Goal: Obtain resource: Obtain resource

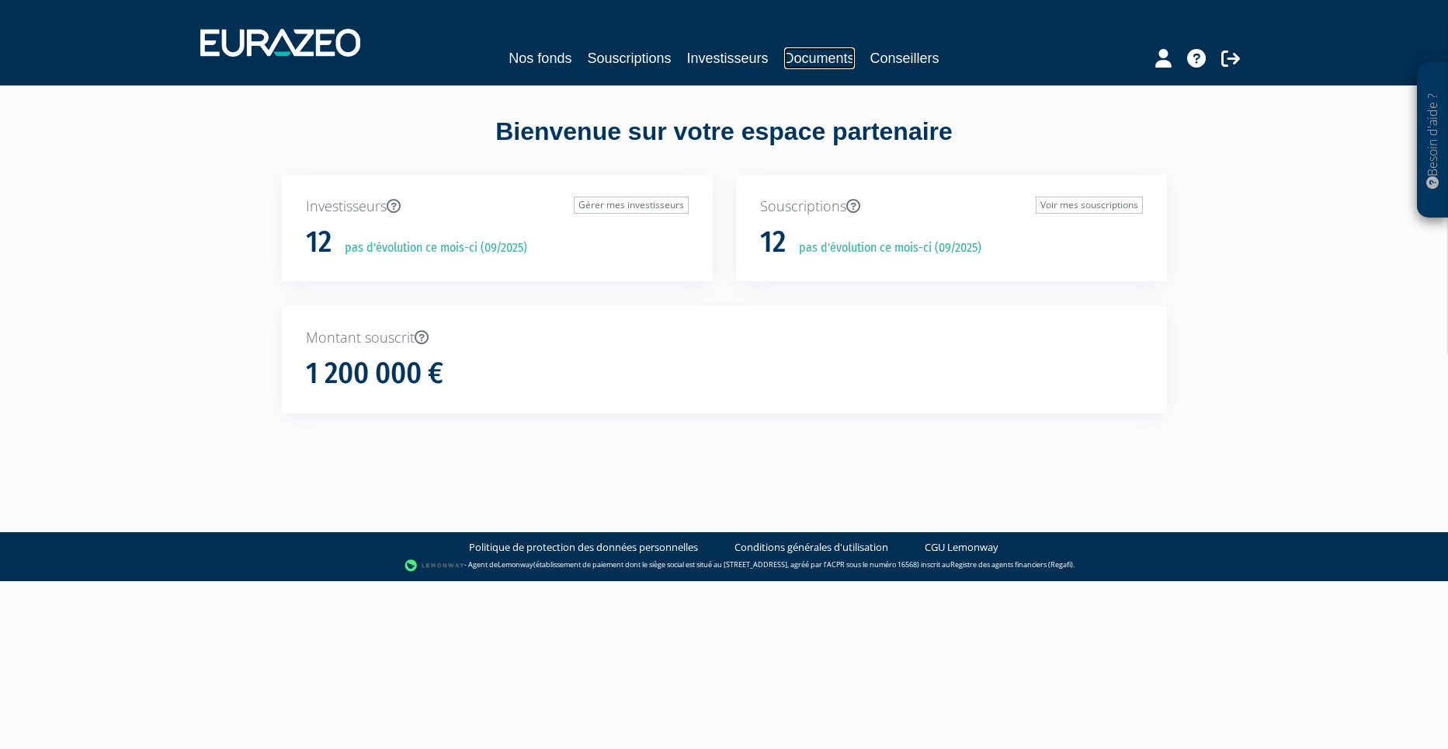
click at [802, 60] on link "Documents" at bounding box center [819, 58] width 71 height 22
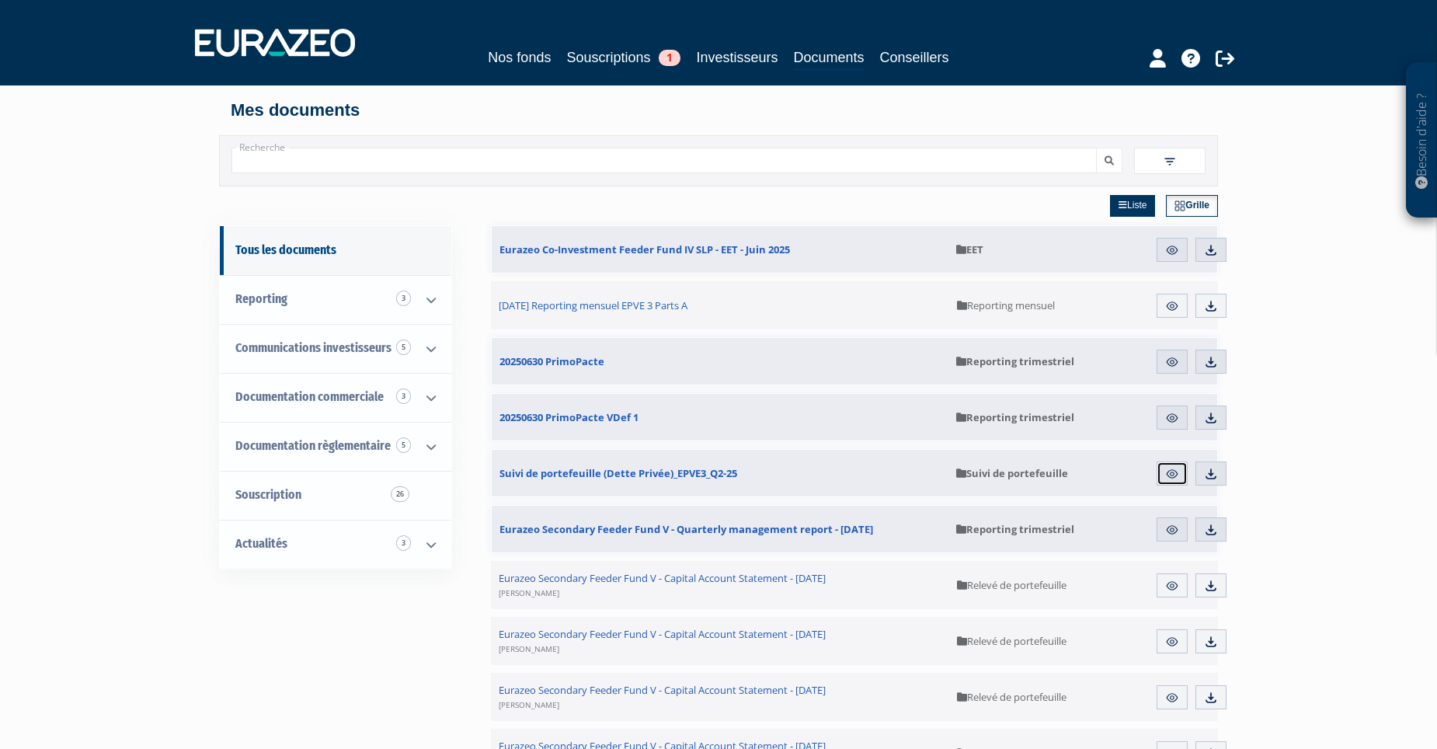
click at [1169, 473] on img at bounding box center [1172, 474] width 14 height 14
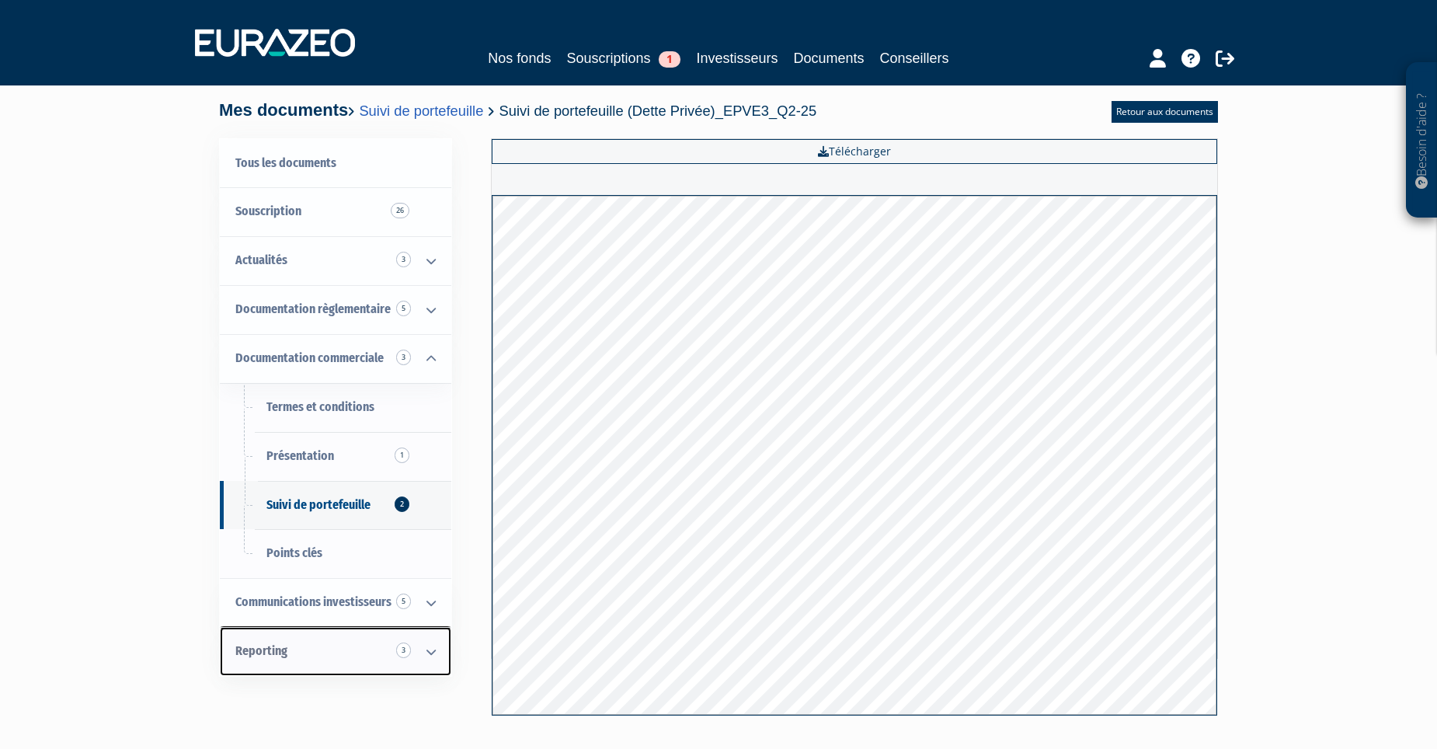
click at [294, 653] on link "Reporting 3" at bounding box center [335, 651] width 231 height 49
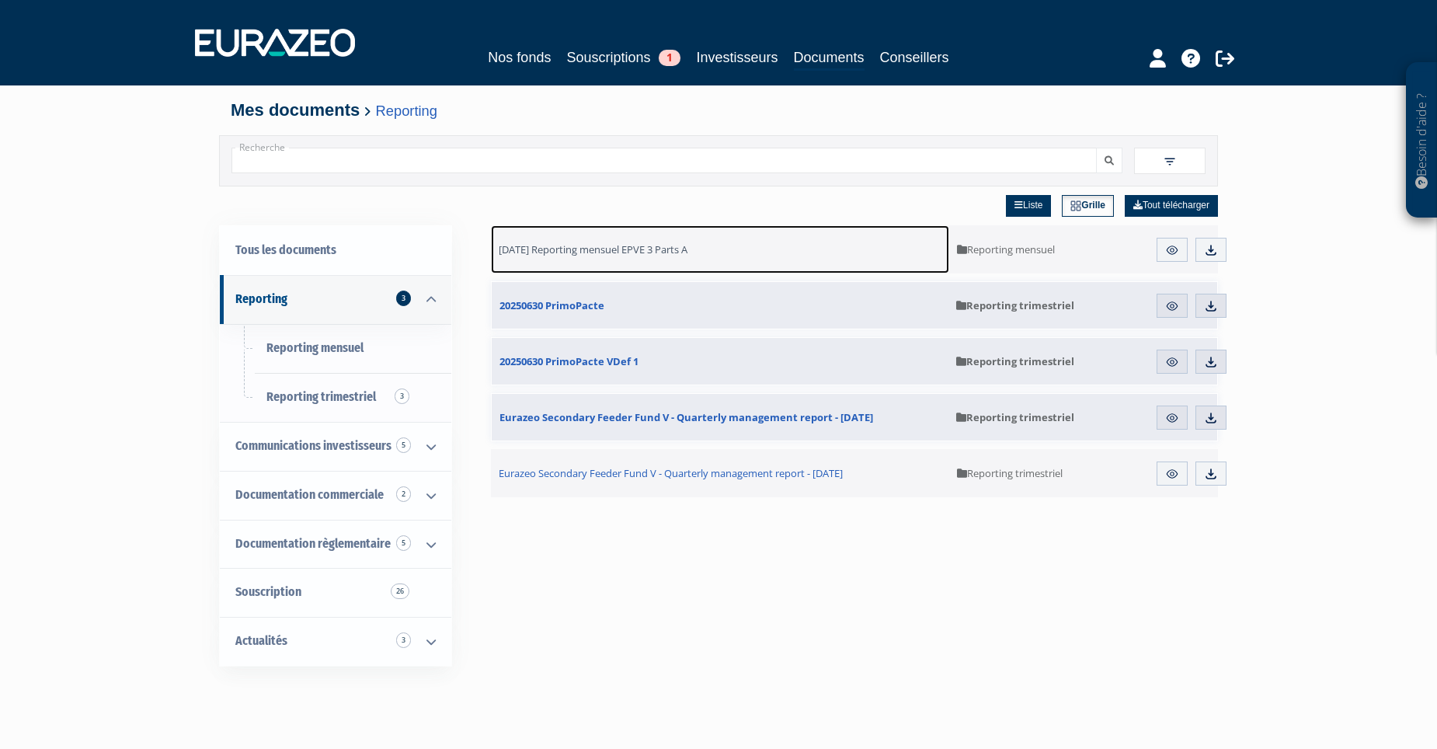
click at [576, 252] on span "31.07.2025 Reporting mensuel EPVE 3 Parts A" at bounding box center [593, 249] width 189 height 14
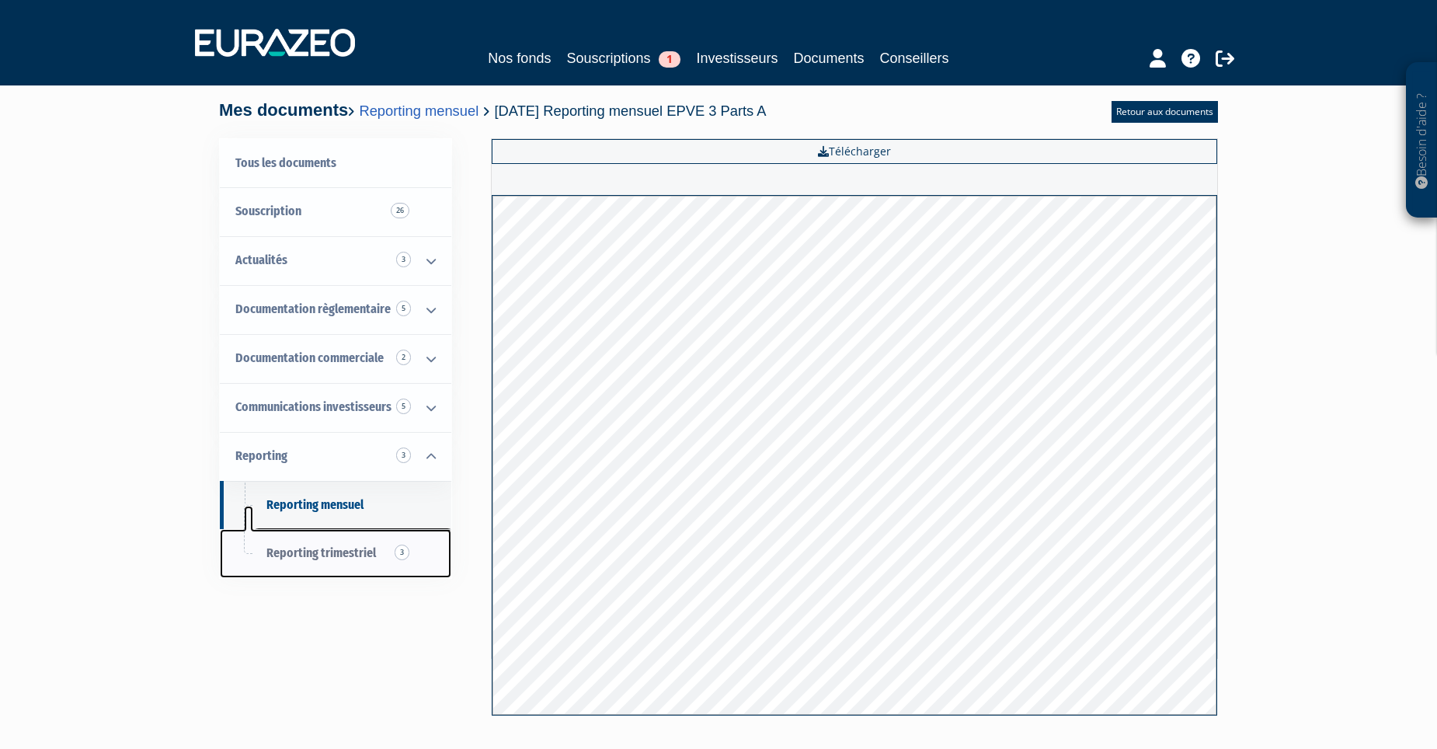
click at [330, 544] on link "Reporting trimestriel 3" at bounding box center [335, 553] width 231 height 49
